Goal: Information Seeking & Learning: Learn about a topic

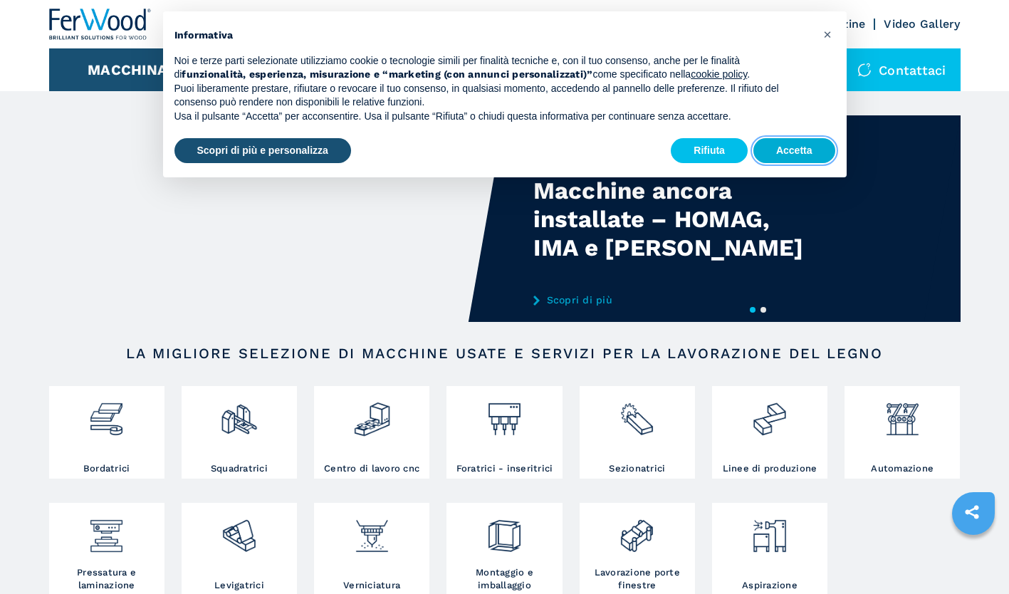
click at [805, 145] on button "Accetta" at bounding box center [795, 151] width 82 height 26
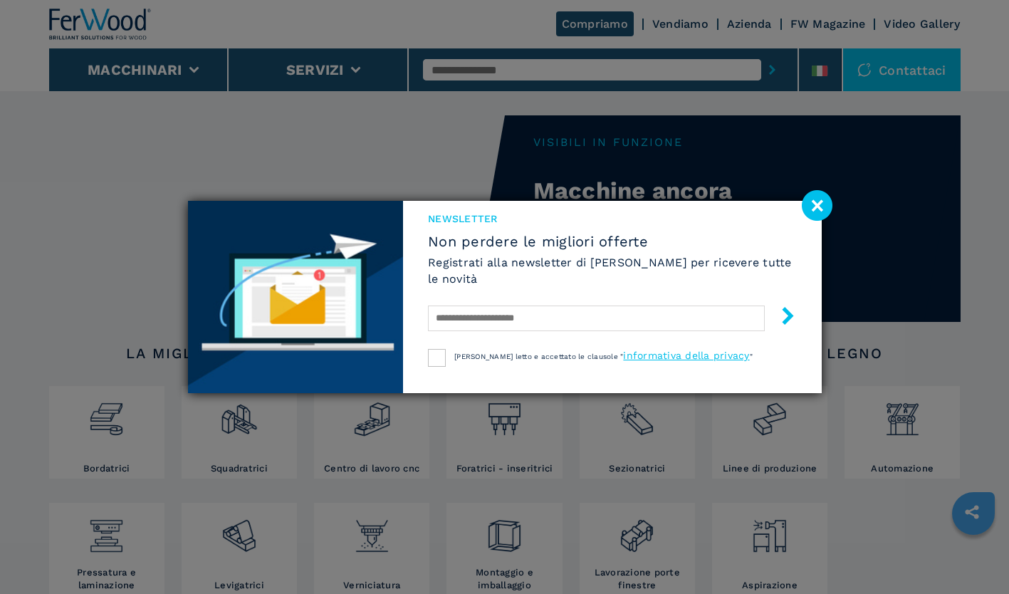
click at [813, 212] on image at bounding box center [817, 205] width 31 height 31
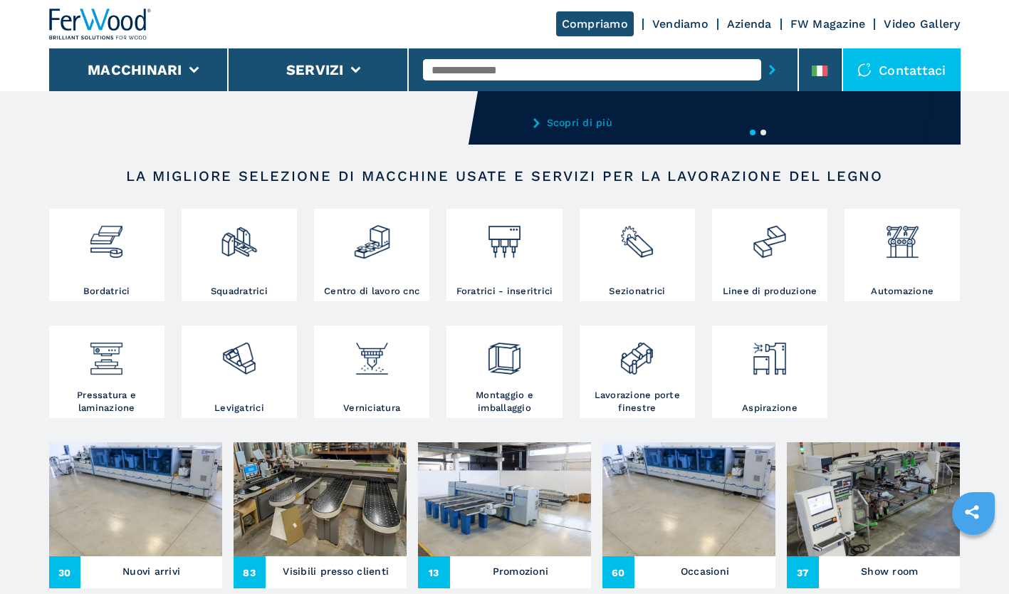
scroll to position [177, 0]
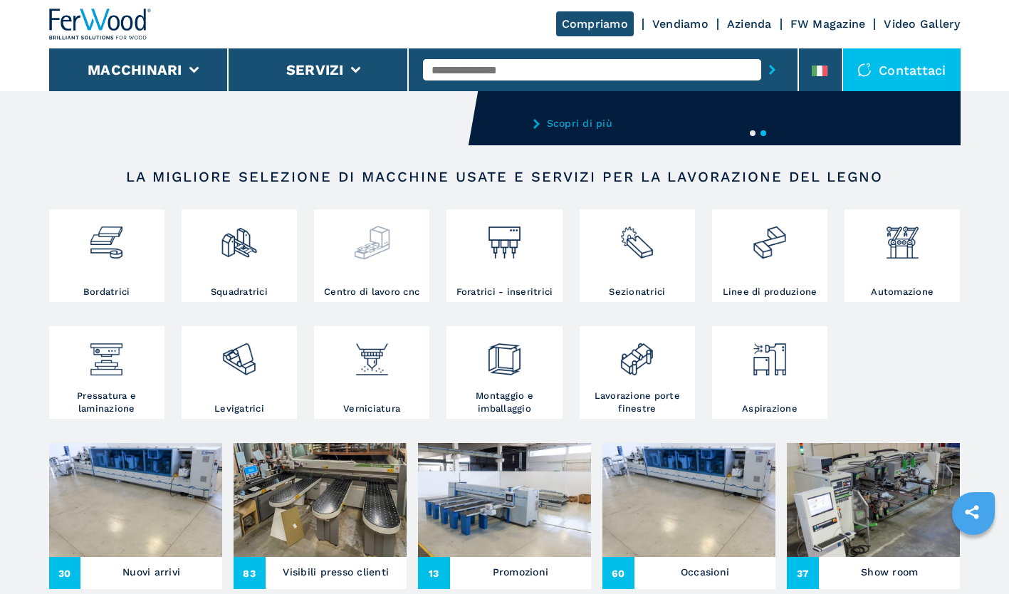
click at [369, 259] on img at bounding box center [372, 237] width 38 height 48
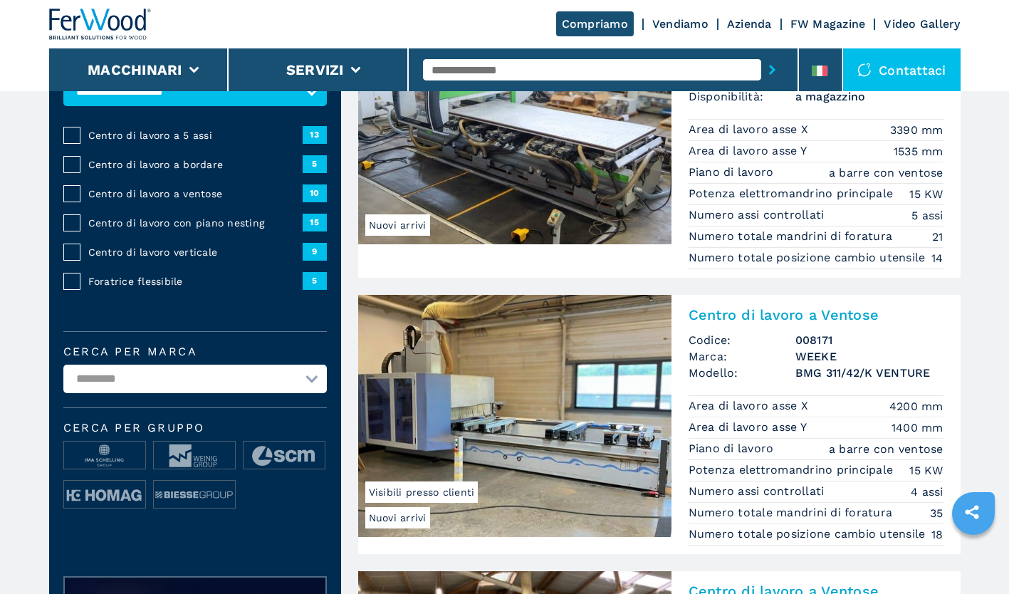
scroll to position [150, 0]
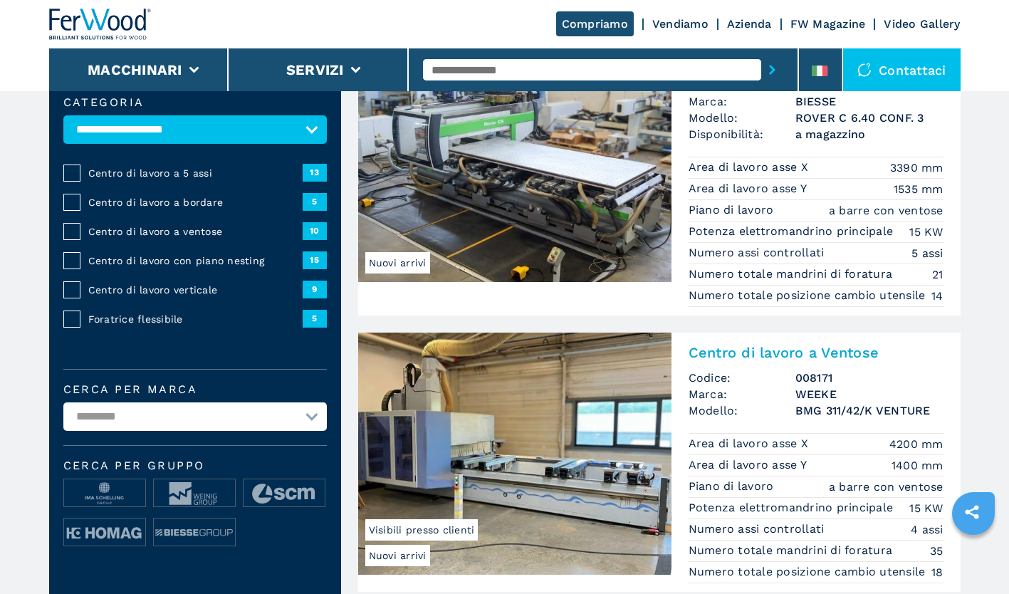
click at [468, 189] on img at bounding box center [514, 161] width 313 height 242
click at [490, 417] on img at bounding box center [514, 454] width 313 height 242
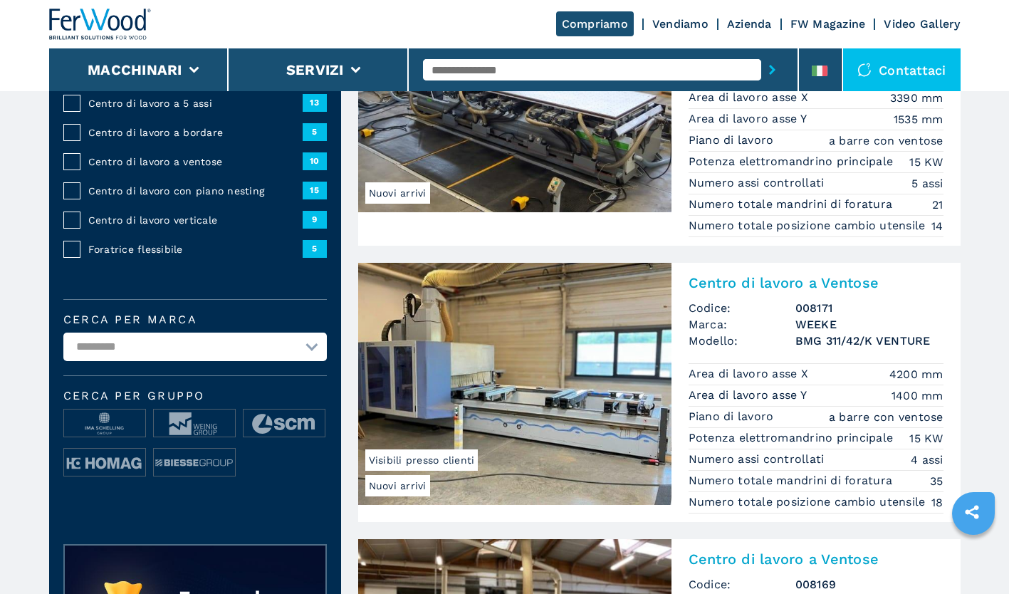
scroll to position [220, 0]
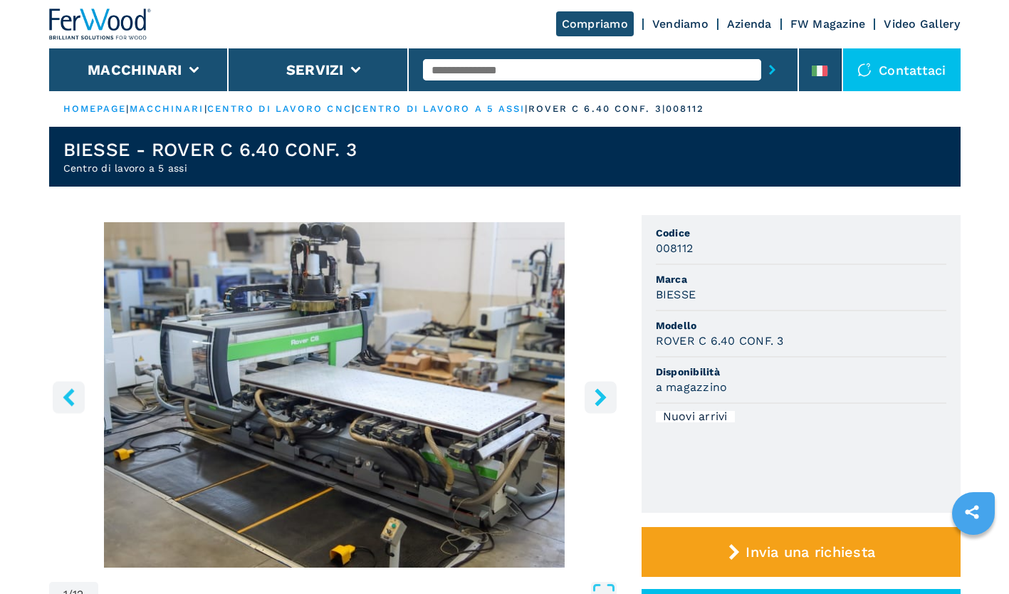
click at [598, 386] on button "right-button" at bounding box center [601, 397] width 32 height 32
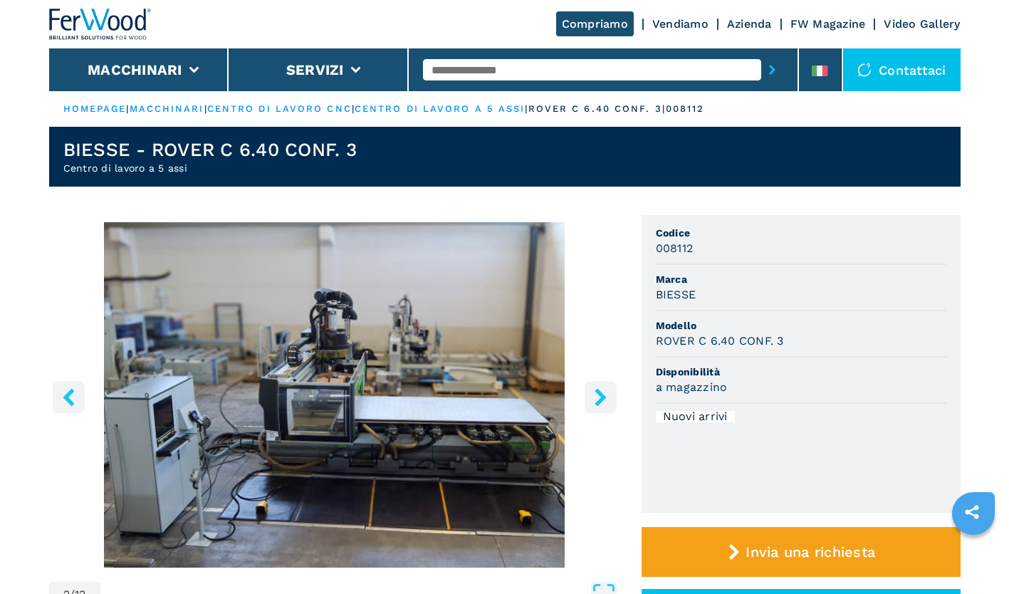
click at [598, 386] on button "right-button" at bounding box center [601, 397] width 32 height 32
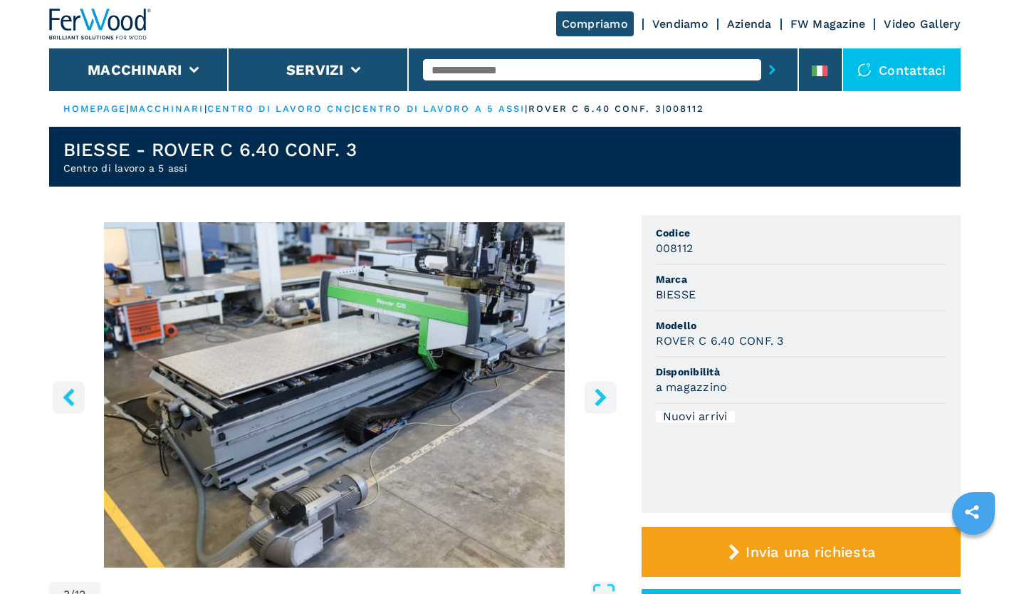
click at [598, 386] on button "right-button" at bounding box center [601, 397] width 32 height 32
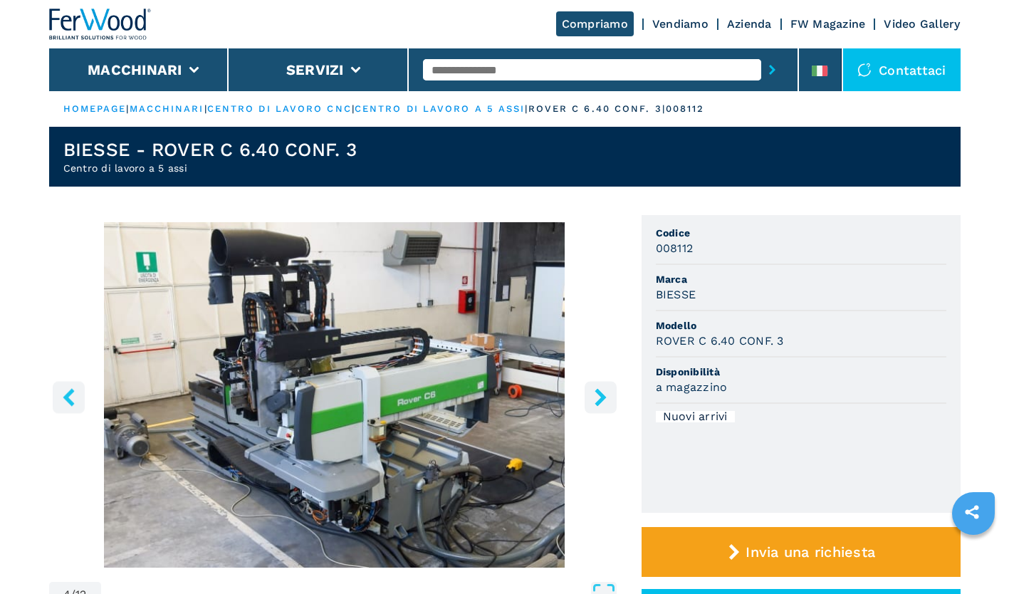
click at [598, 386] on button "right-button" at bounding box center [601, 397] width 32 height 32
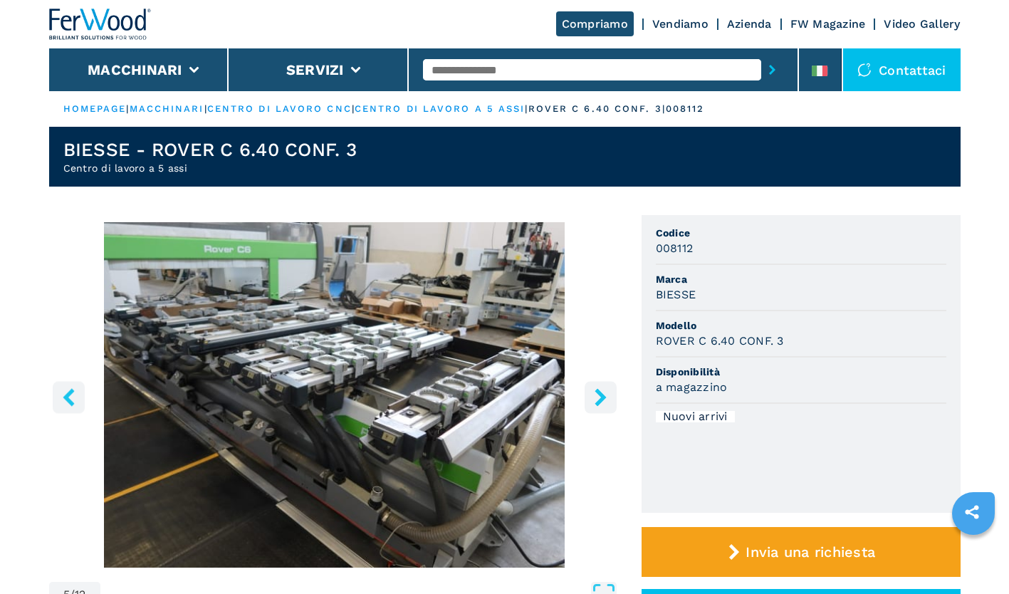
click at [598, 386] on button "right-button" at bounding box center [601, 397] width 32 height 32
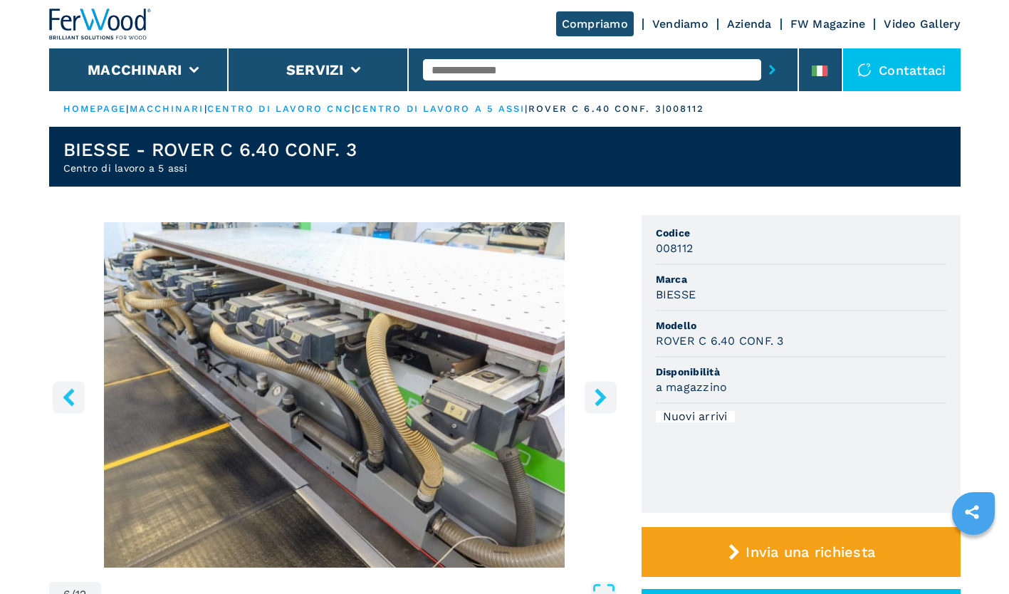
click at [598, 386] on button "right-button" at bounding box center [601, 397] width 32 height 32
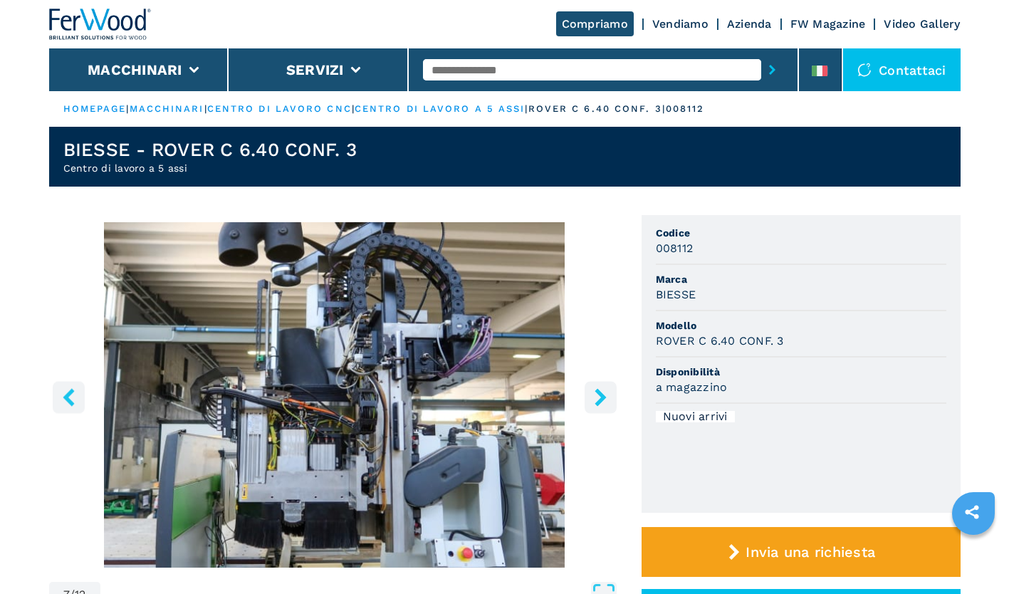
click at [598, 386] on button "right-button" at bounding box center [601, 397] width 32 height 32
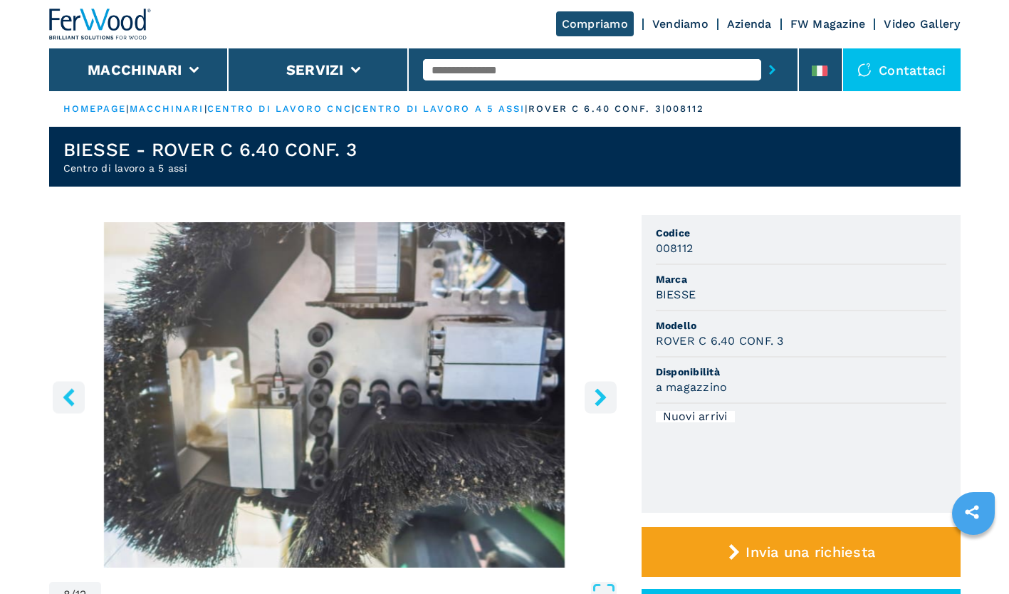
click at [598, 386] on button "right-button" at bounding box center [601, 397] width 32 height 32
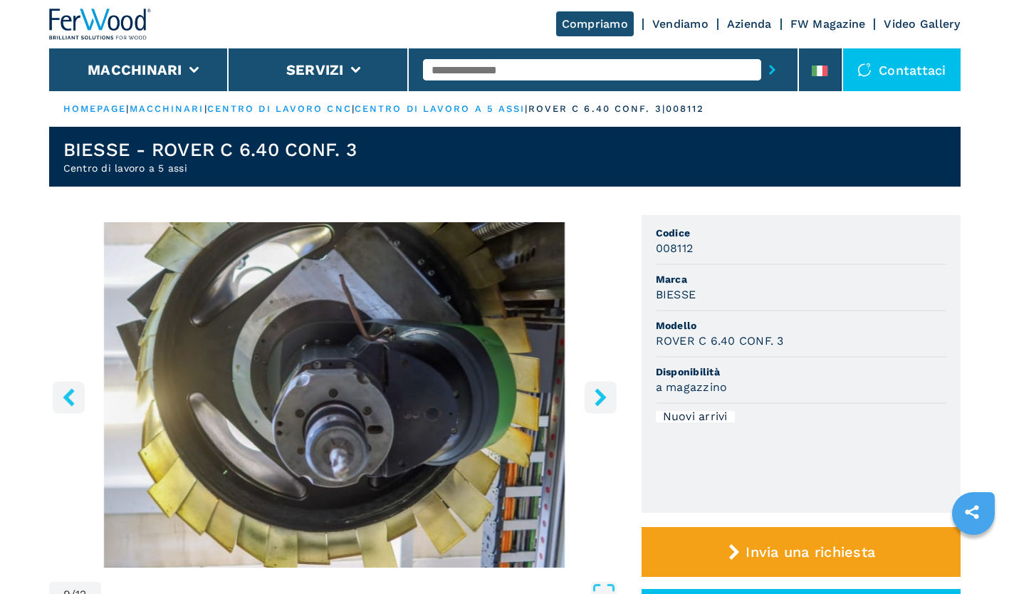
click at [598, 386] on button "right-button" at bounding box center [601, 397] width 32 height 32
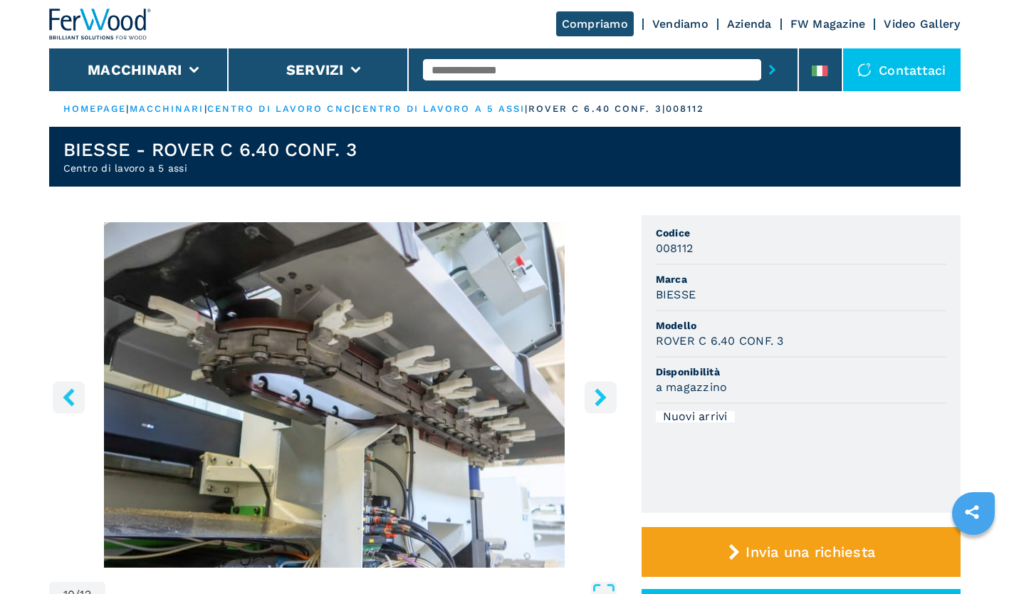
click at [598, 386] on button "right-button" at bounding box center [601, 397] width 32 height 32
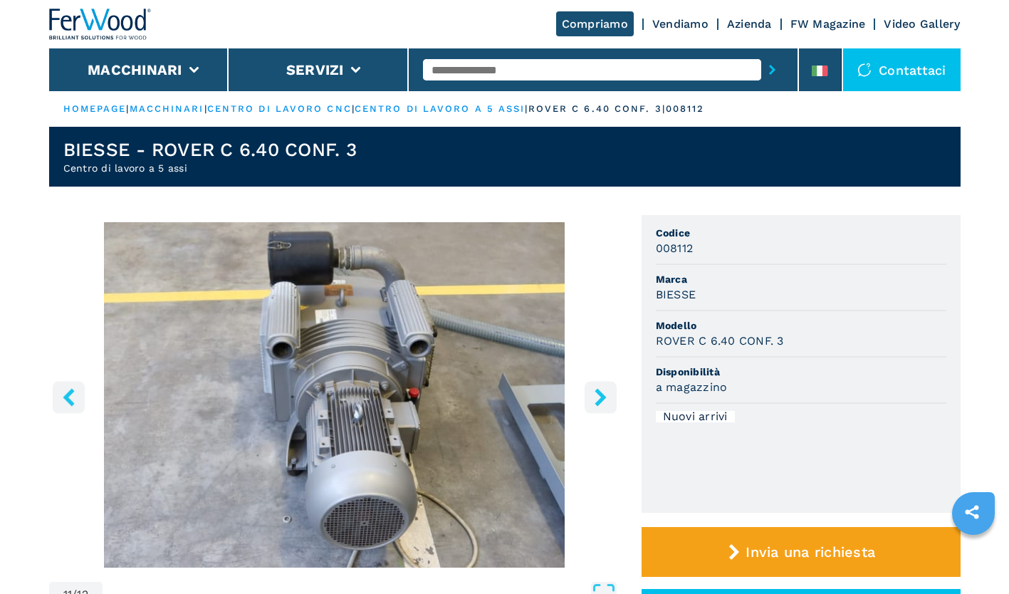
click at [598, 386] on button "right-button" at bounding box center [601, 397] width 32 height 32
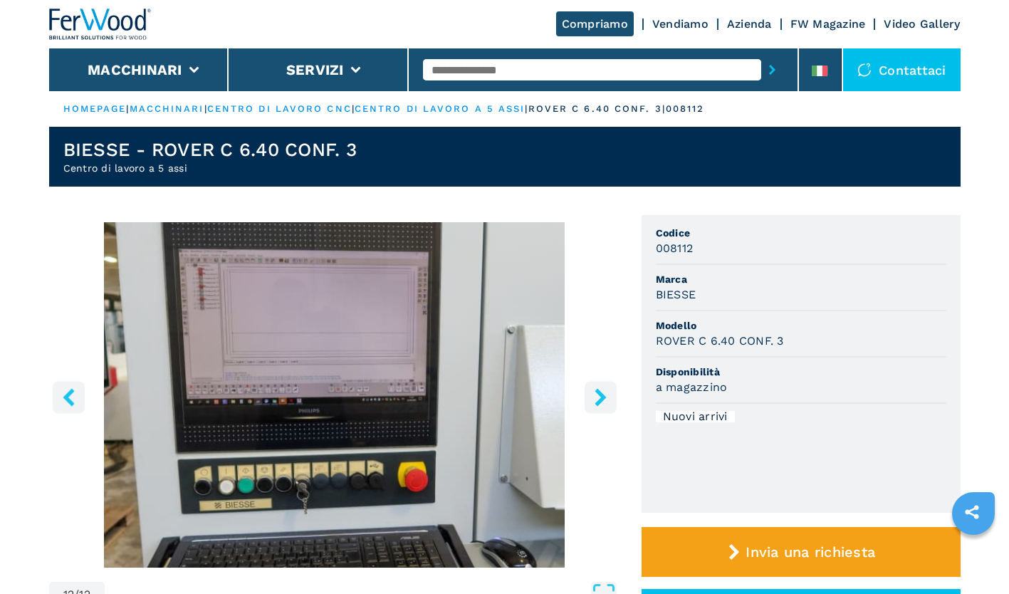
click at [598, 386] on button "right-button" at bounding box center [601, 397] width 32 height 32
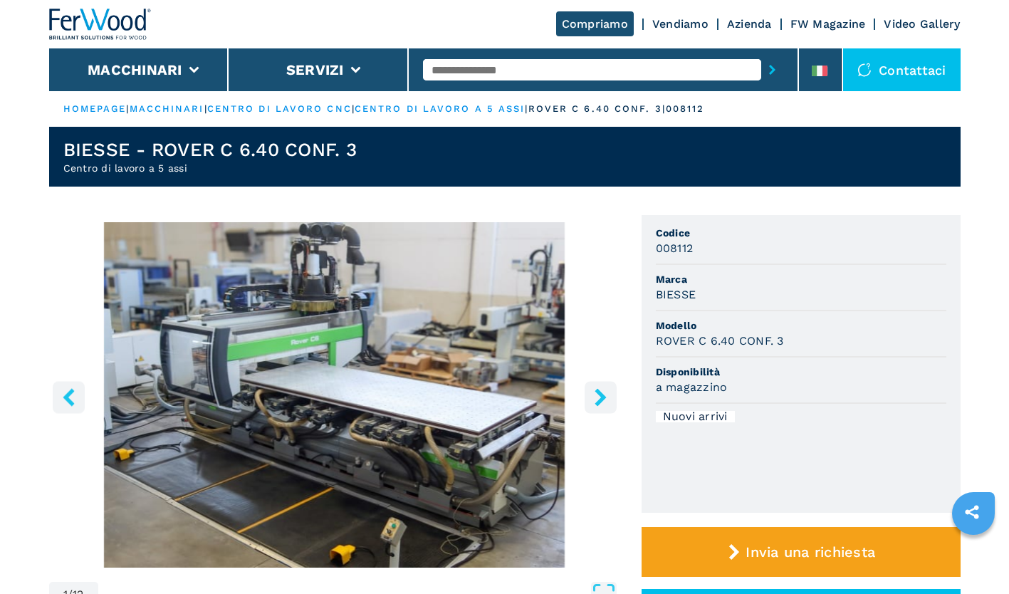
click at [598, 386] on button "right-button" at bounding box center [601, 397] width 32 height 32
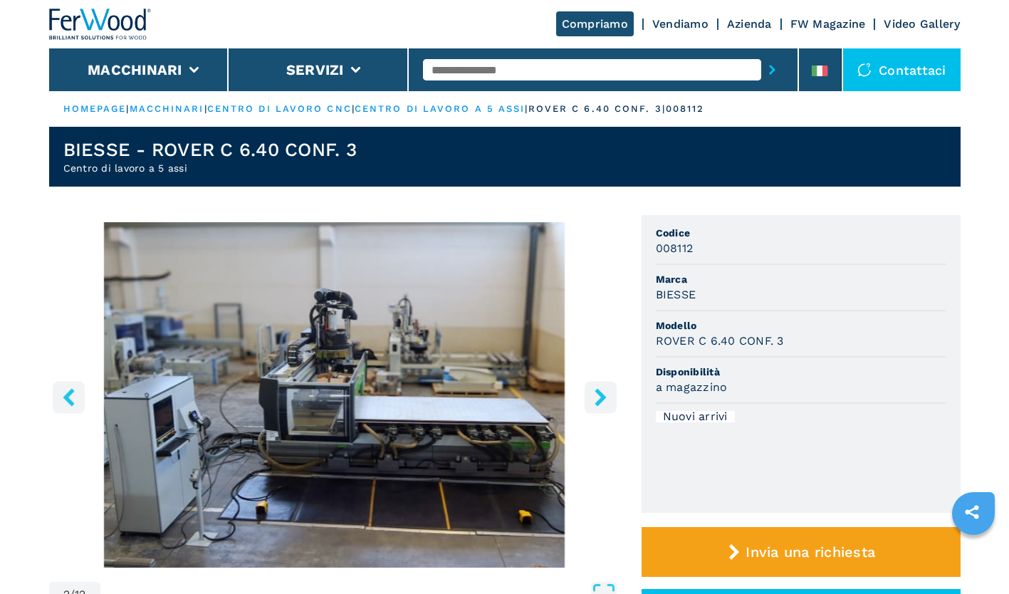
click at [599, 400] on icon "right-button" at bounding box center [600, 397] width 11 height 18
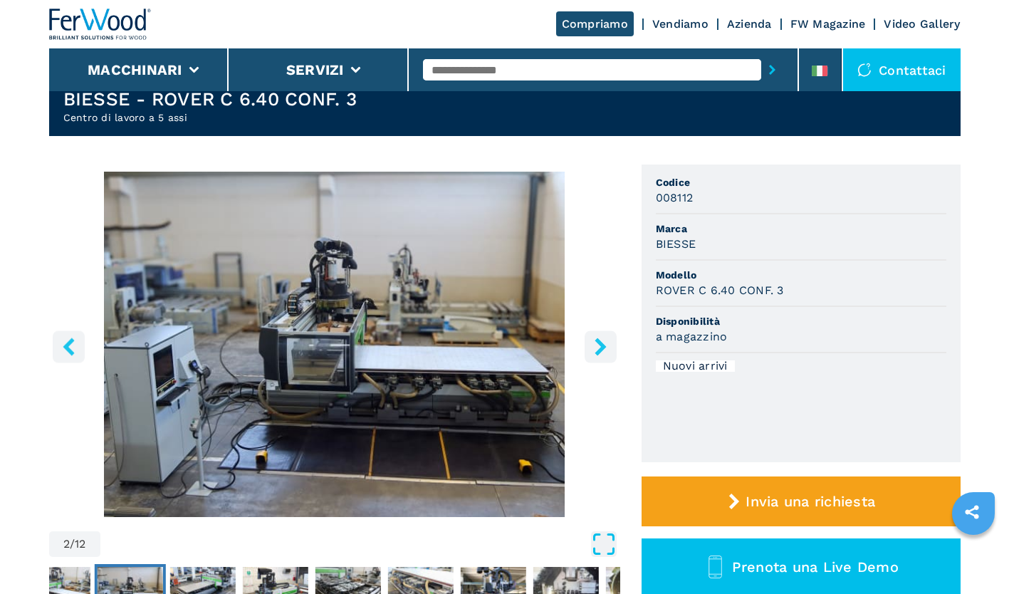
scroll to position [49, 0]
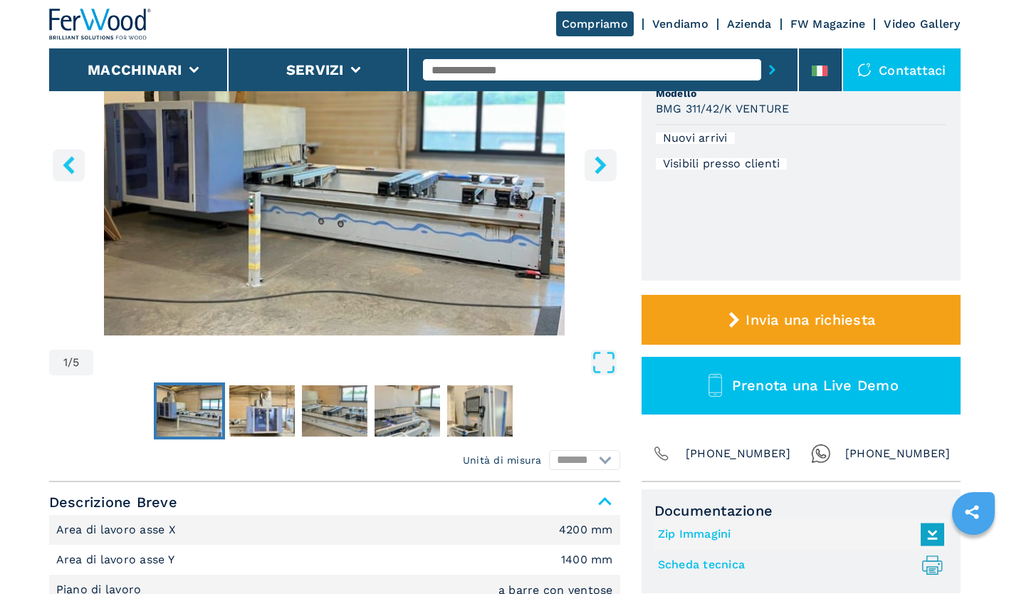
scroll to position [233, 0]
